Goal: Information Seeking & Learning: Learn about a topic

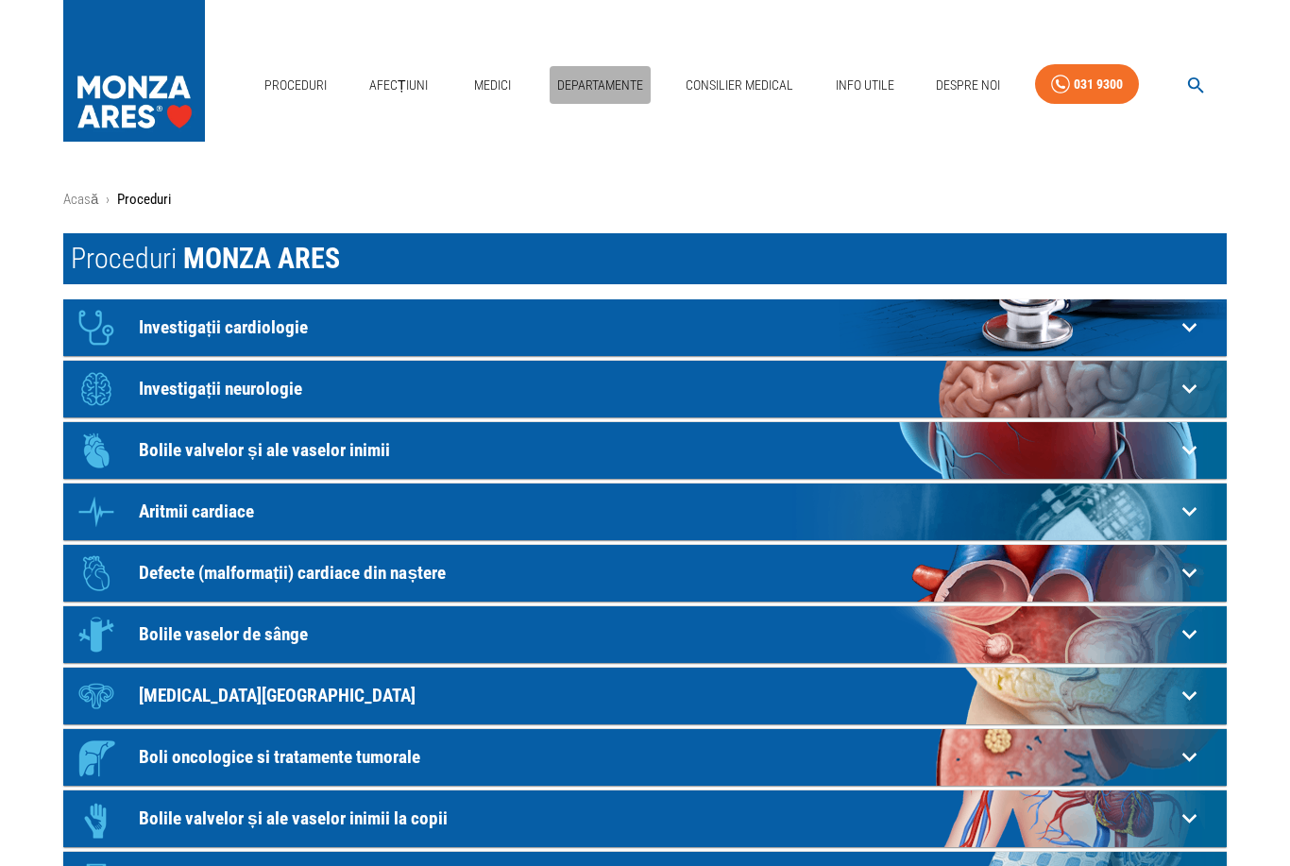
click at [597, 86] on link "Departamente" at bounding box center [600, 85] width 101 height 39
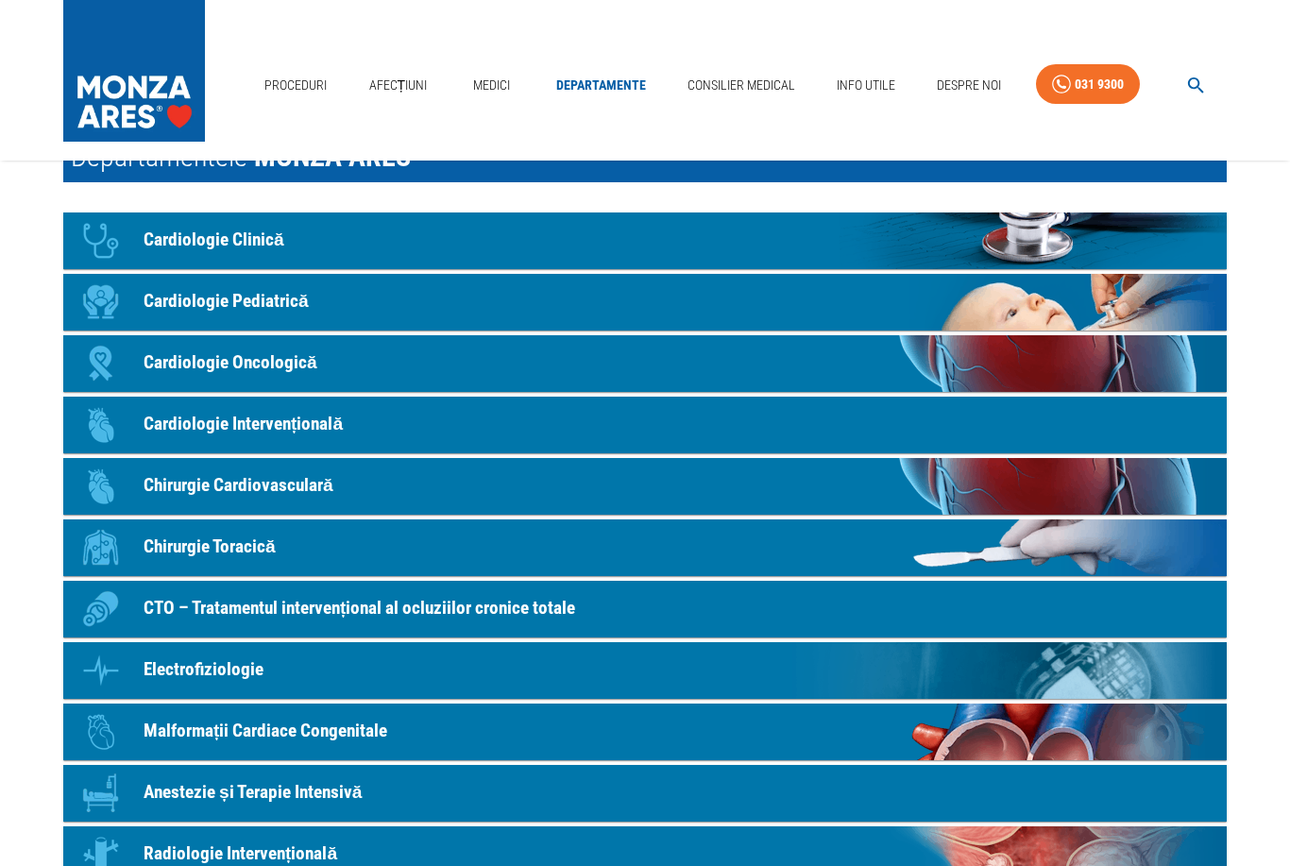
scroll to position [95, 0]
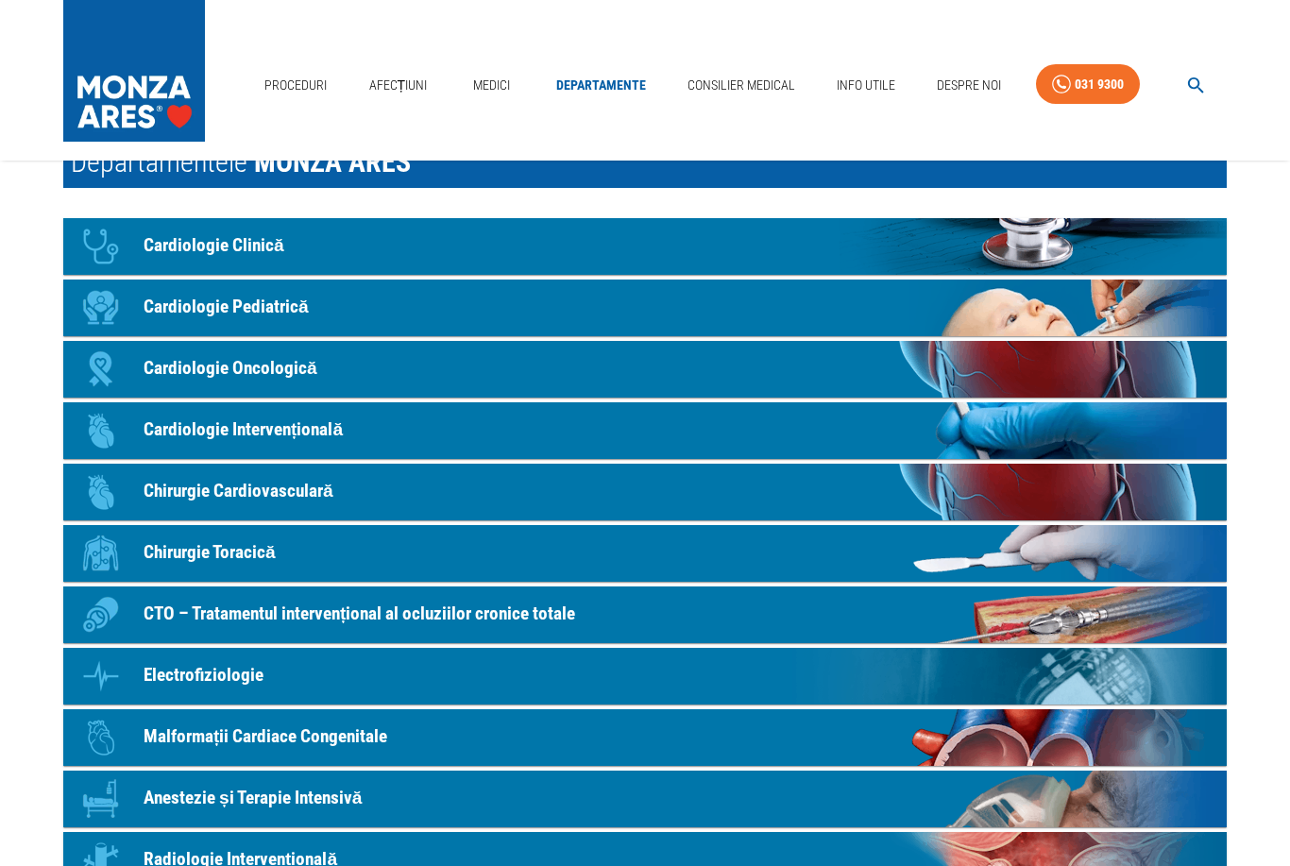
click at [192, 724] on p "Malformații Cardiace Congenitale" at bounding box center [266, 737] width 244 height 27
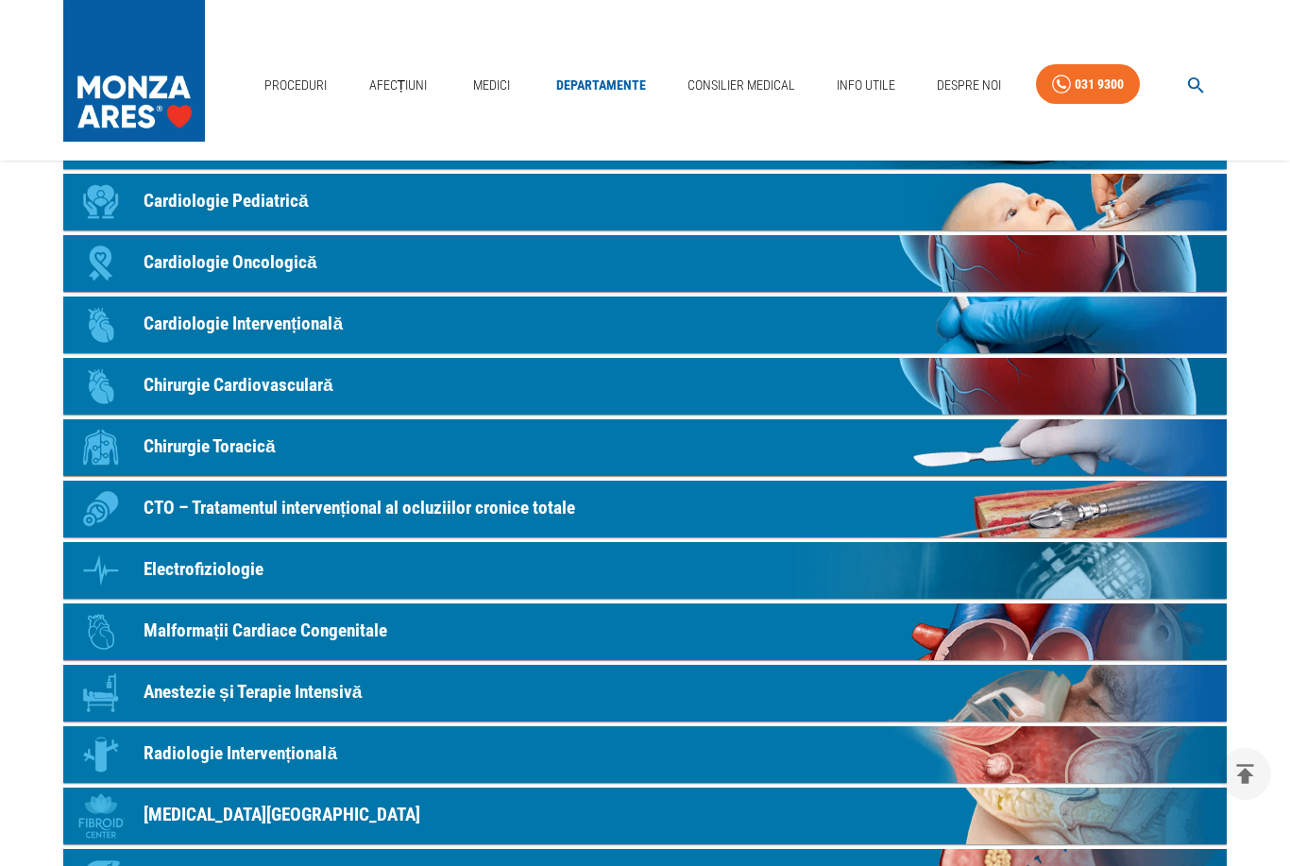
scroll to position [200, 0]
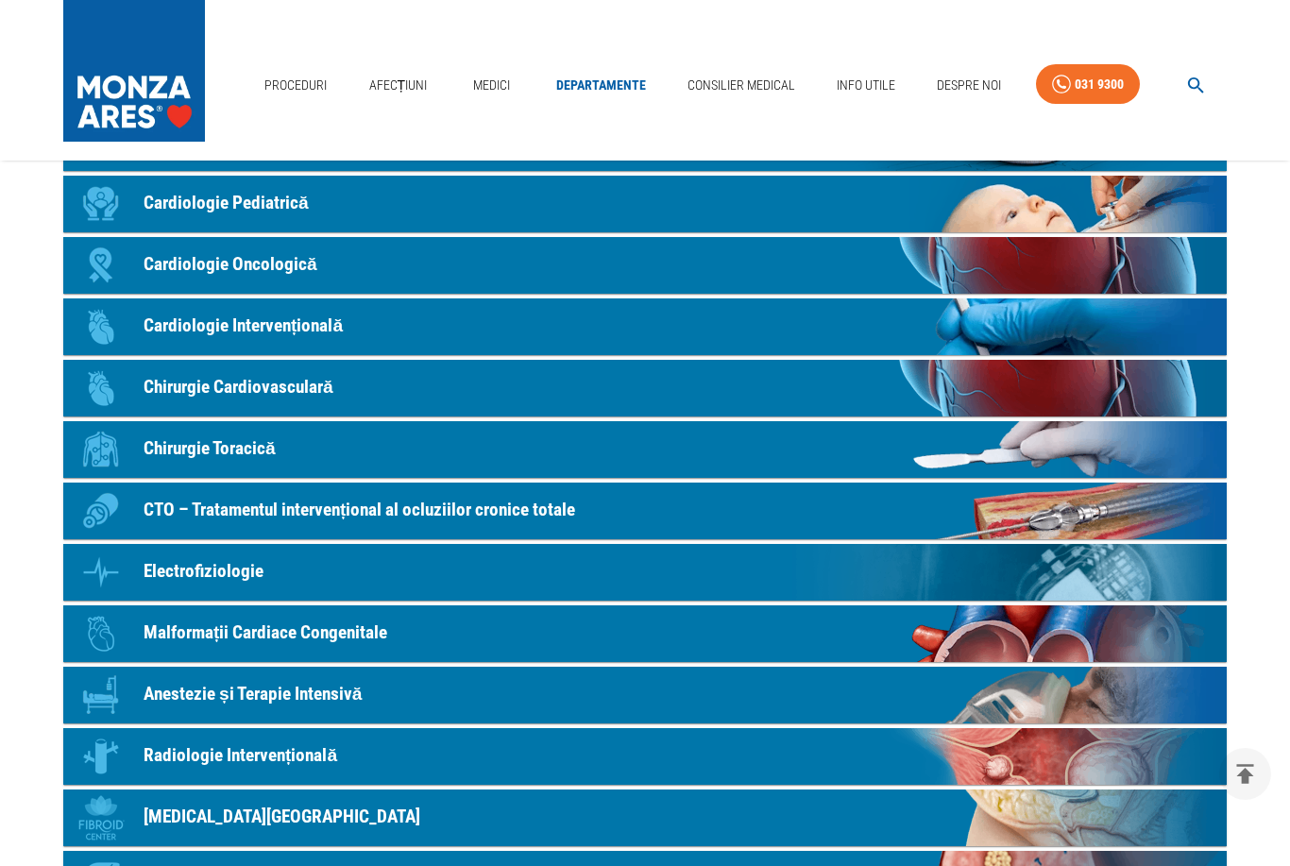
click at [491, 91] on link "Medici" at bounding box center [491, 85] width 60 height 39
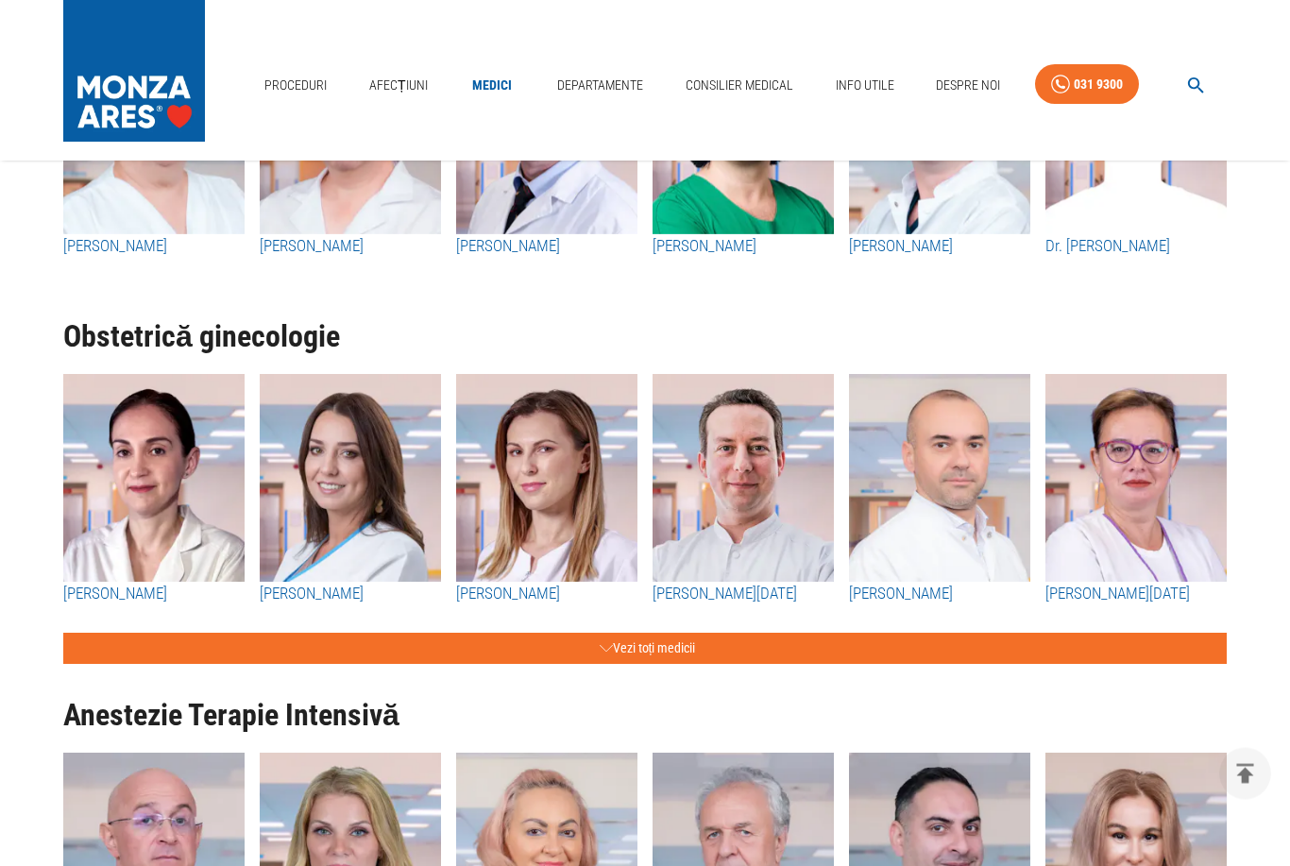
scroll to position [2946, 0]
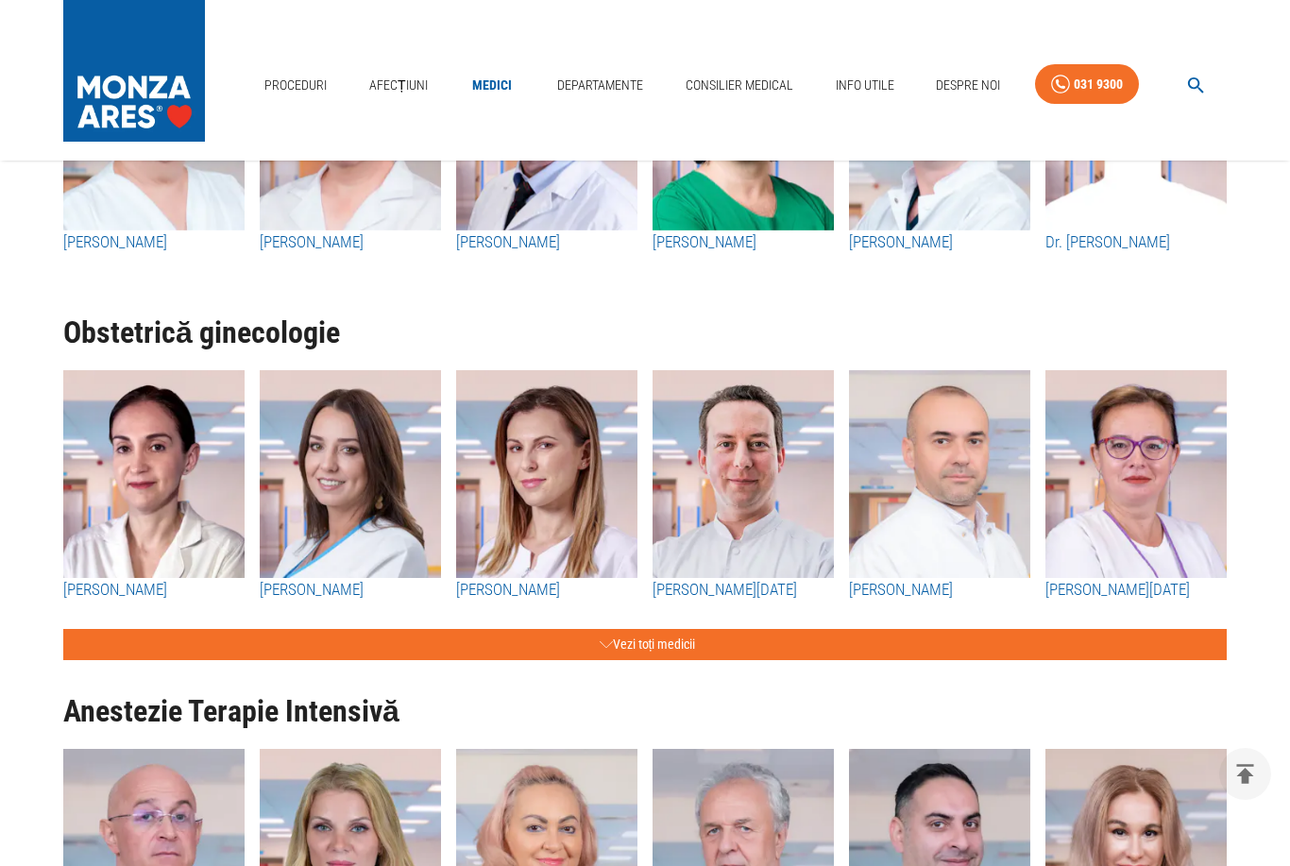
click at [288, 342] on h1 "Obstetrică ginecologie" at bounding box center [644, 332] width 1163 height 33
click at [432, 634] on button "Vezi toți medicii" at bounding box center [644, 644] width 1163 height 31
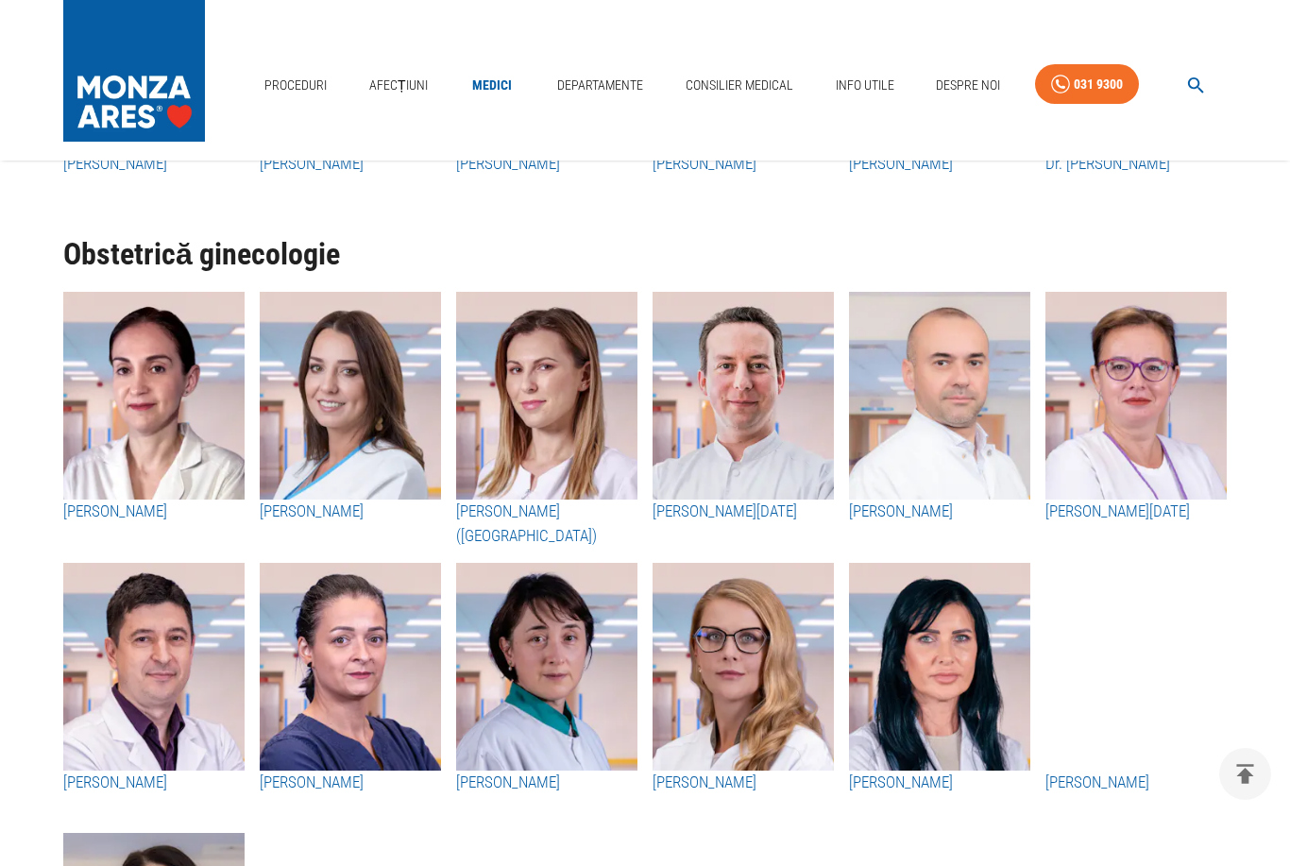
scroll to position [3025, 0]
